Goal: Transaction & Acquisition: Subscribe to service/newsletter

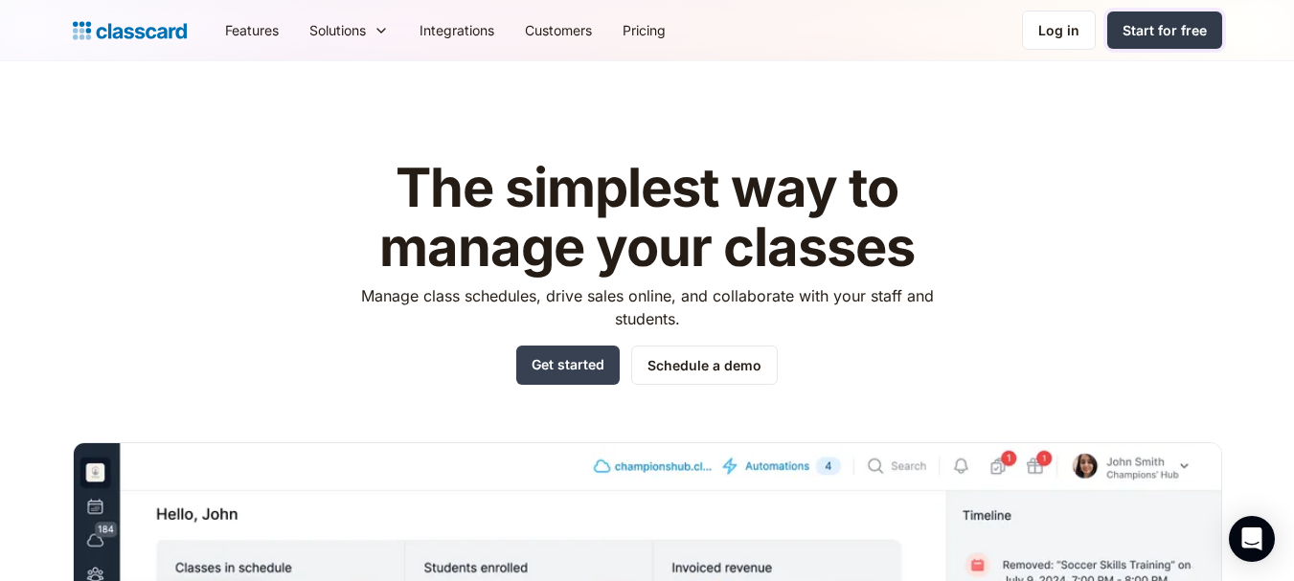
click at [1140, 13] on link "Start for free" at bounding box center [1164, 29] width 115 height 37
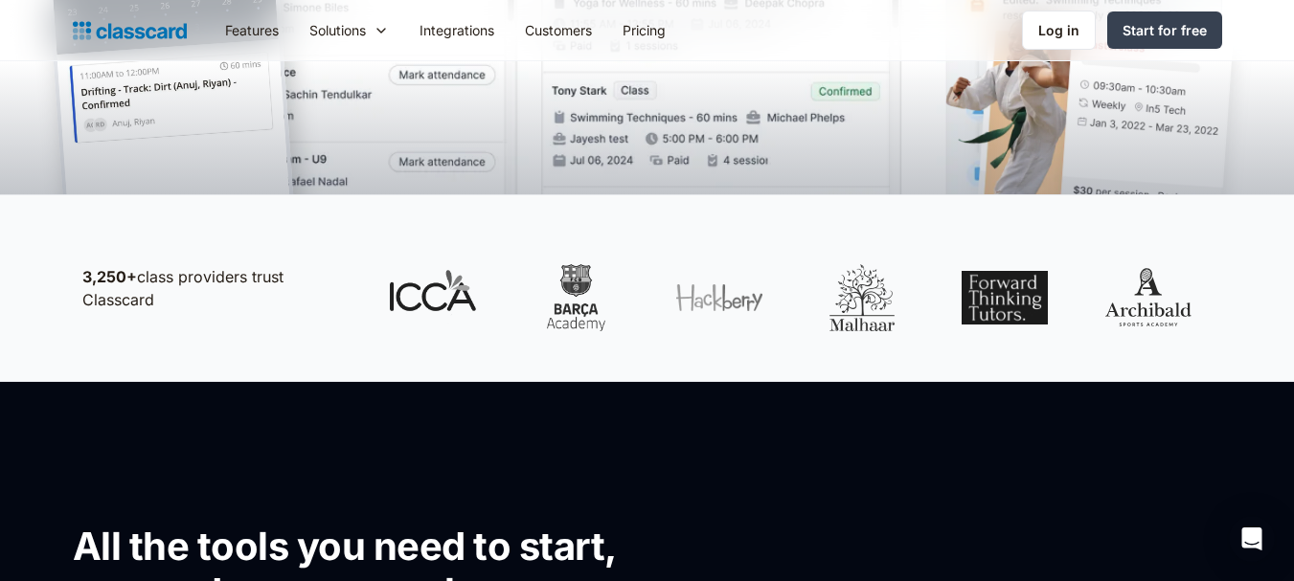
scroll to position [754, 0]
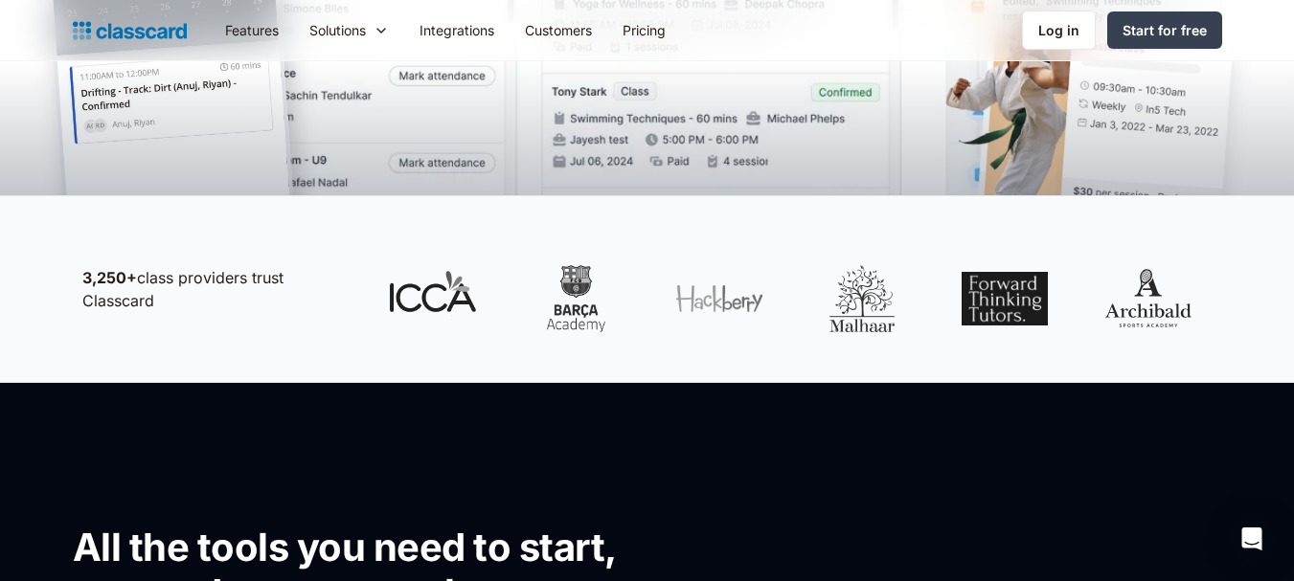
click at [263, 349] on div "3,250+ class providers trust Classcard" at bounding box center [647, 289] width 1149 height 125
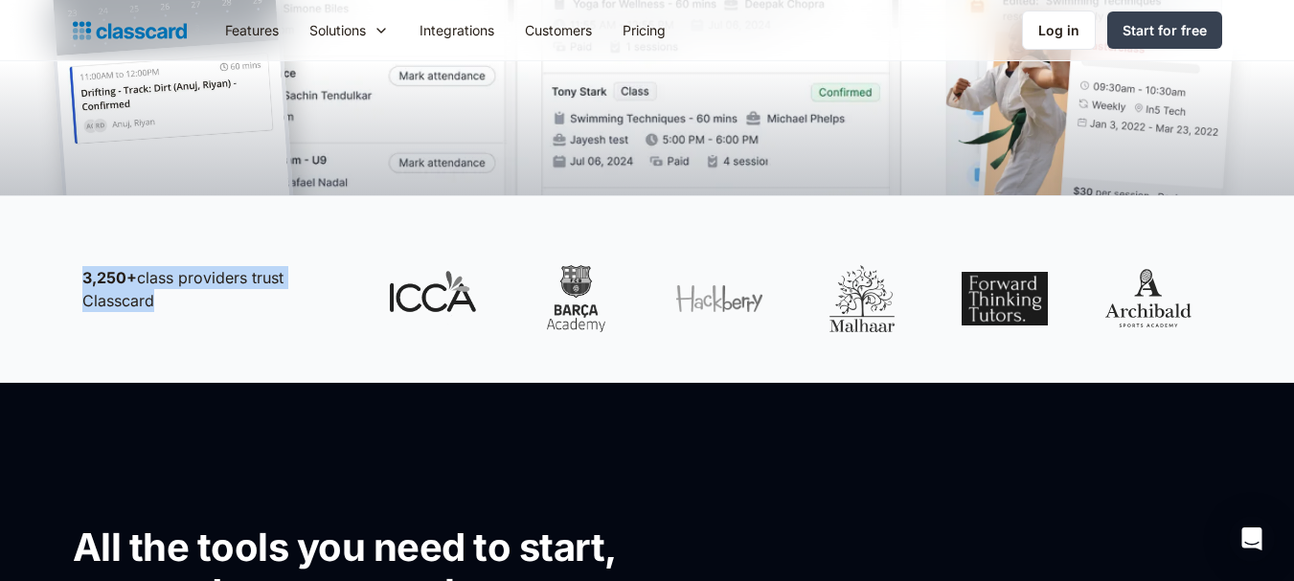
click at [263, 349] on div "3,250+ class providers trust Classcard" at bounding box center [647, 289] width 1149 height 125
click at [243, 372] on div "3,250+ class providers trust Classcard" at bounding box center [647, 289] width 1294 height 188
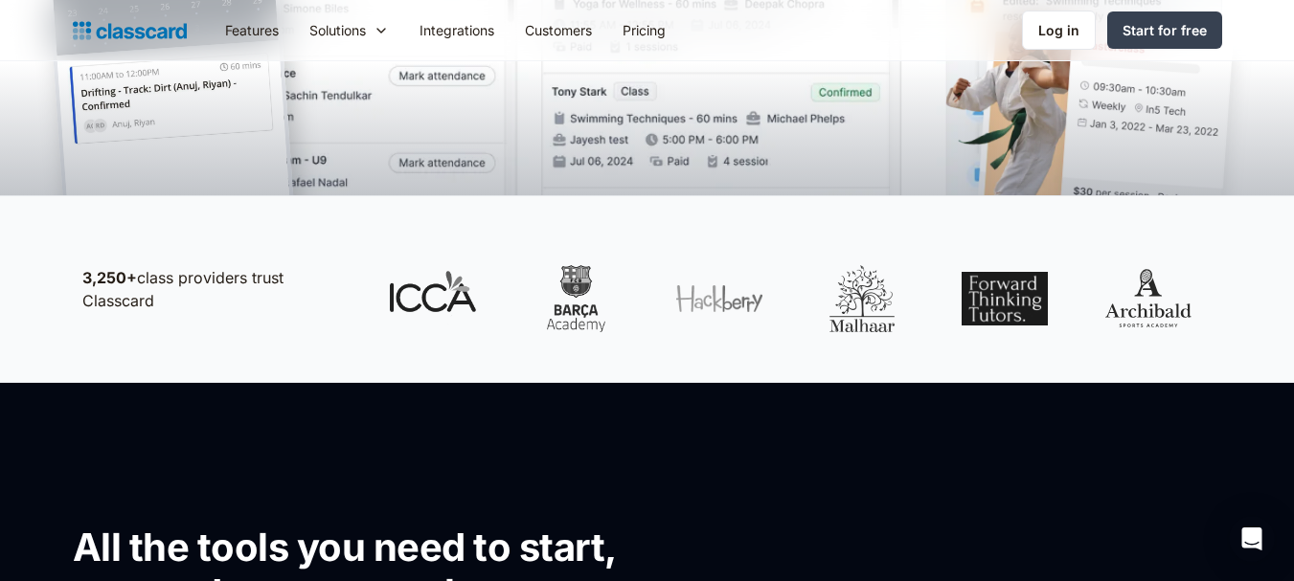
click at [112, 515] on div "All the tools you need to start, run, and grow your classes." at bounding box center [504, 548] width 862 height 184
click at [74, 554] on h2 "All the tools you need to start, run, and grow your classes." at bounding box center [377, 571] width 608 height 92
click at [73, 553] on h2 "All the tools you need to start, run, and grow your classes." at bounding box center [377, 571] width 608 height 92
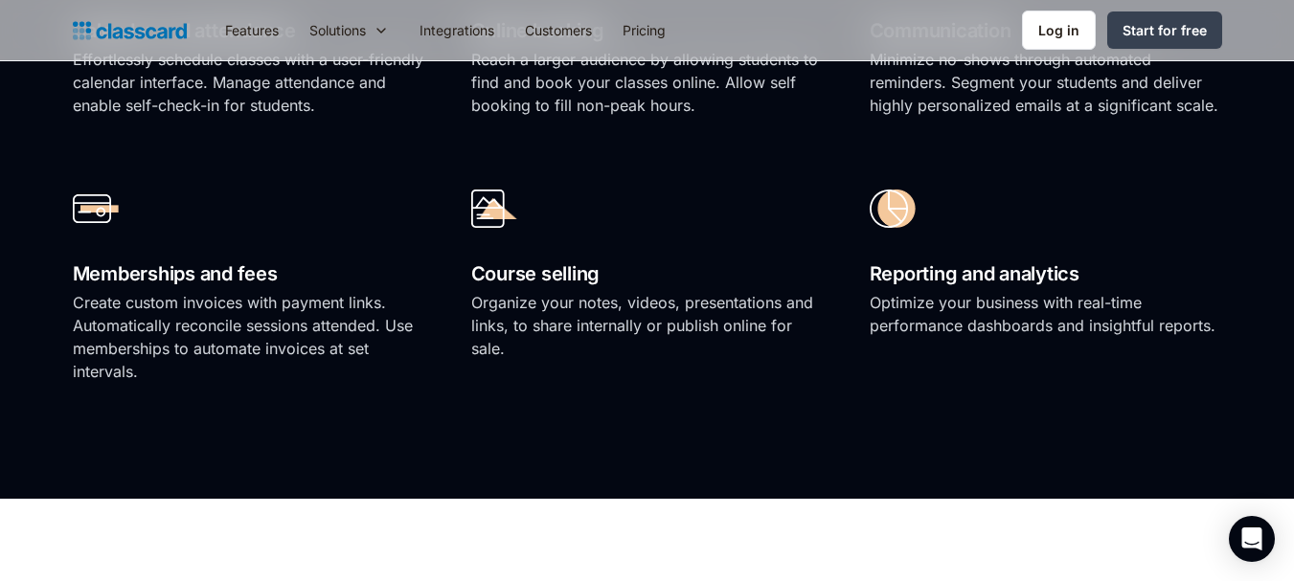
scroll to position [1579, 0]
